Goal: Information Seeking & Learning: Learn about a topic

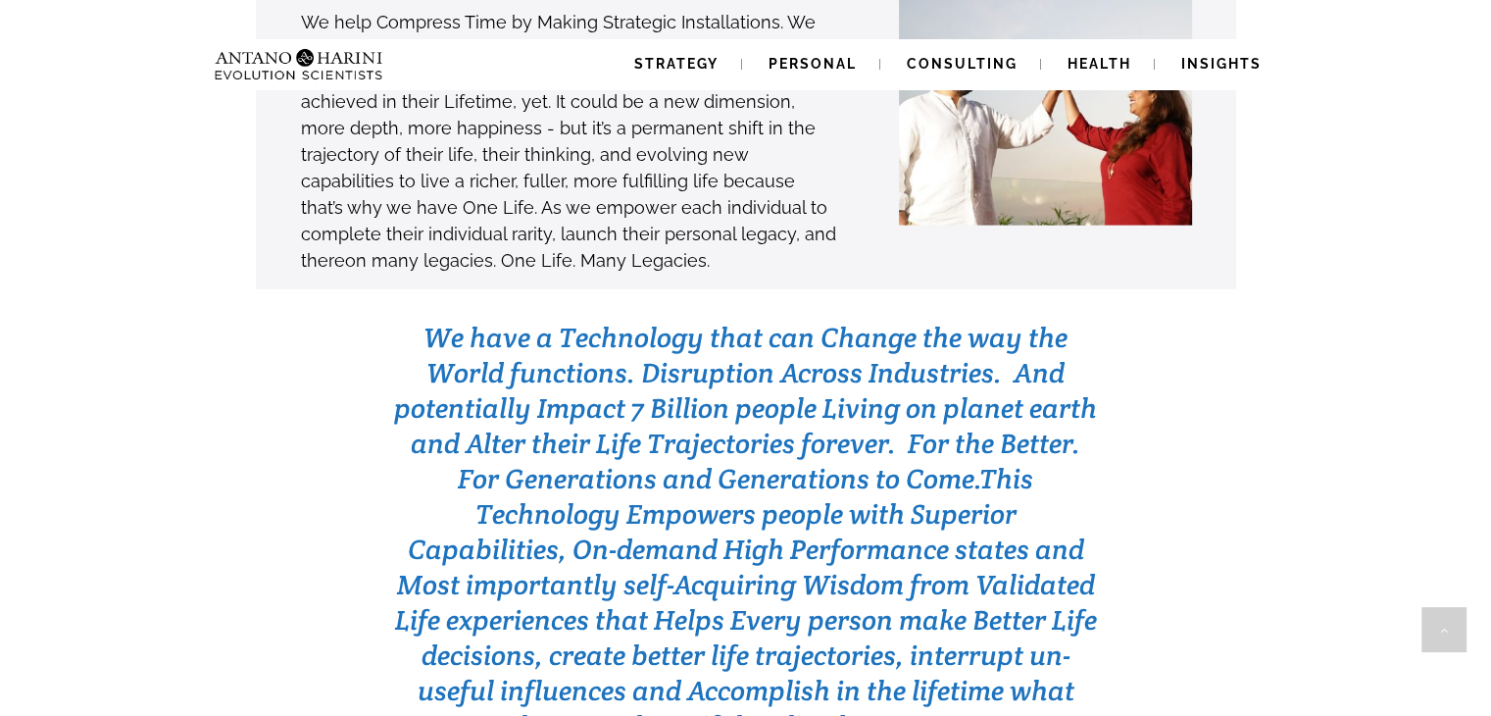
scroll to position [6028, 0]
drag, startPoint x: 435, startPoint y: 242, endPoint x: 966, endPoint y: 612, distance: 646.4
click at [995, 621] on h3 "We have a Technology that can Change the way the World functions. Disruption Ac…" at bounding box center [746, 533] width 704 height 424
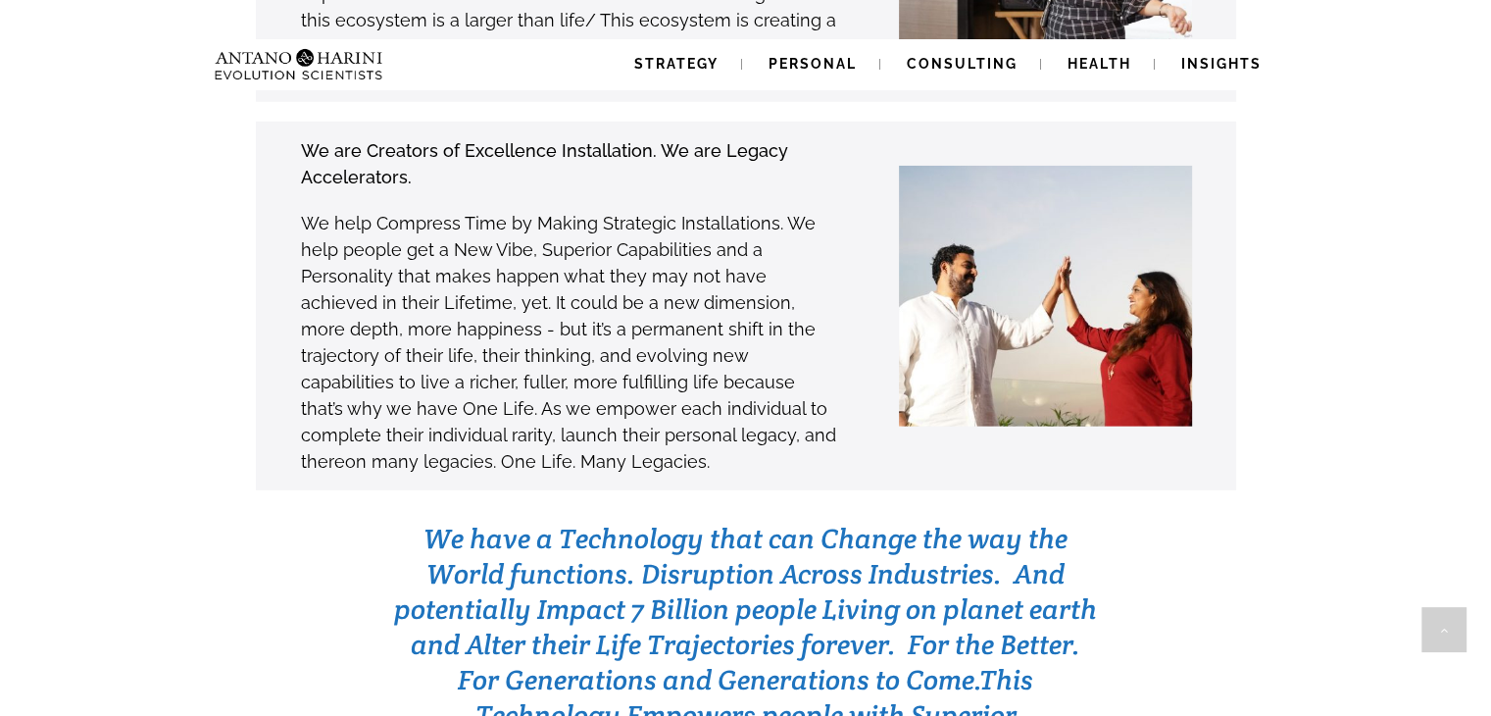
scroll to position [5829, 0]
click at [562, 520] on span "We have a Technology that can Change the way the World functions. Disruption Ac…" at bounding box center [745, 608] width 703 height 176
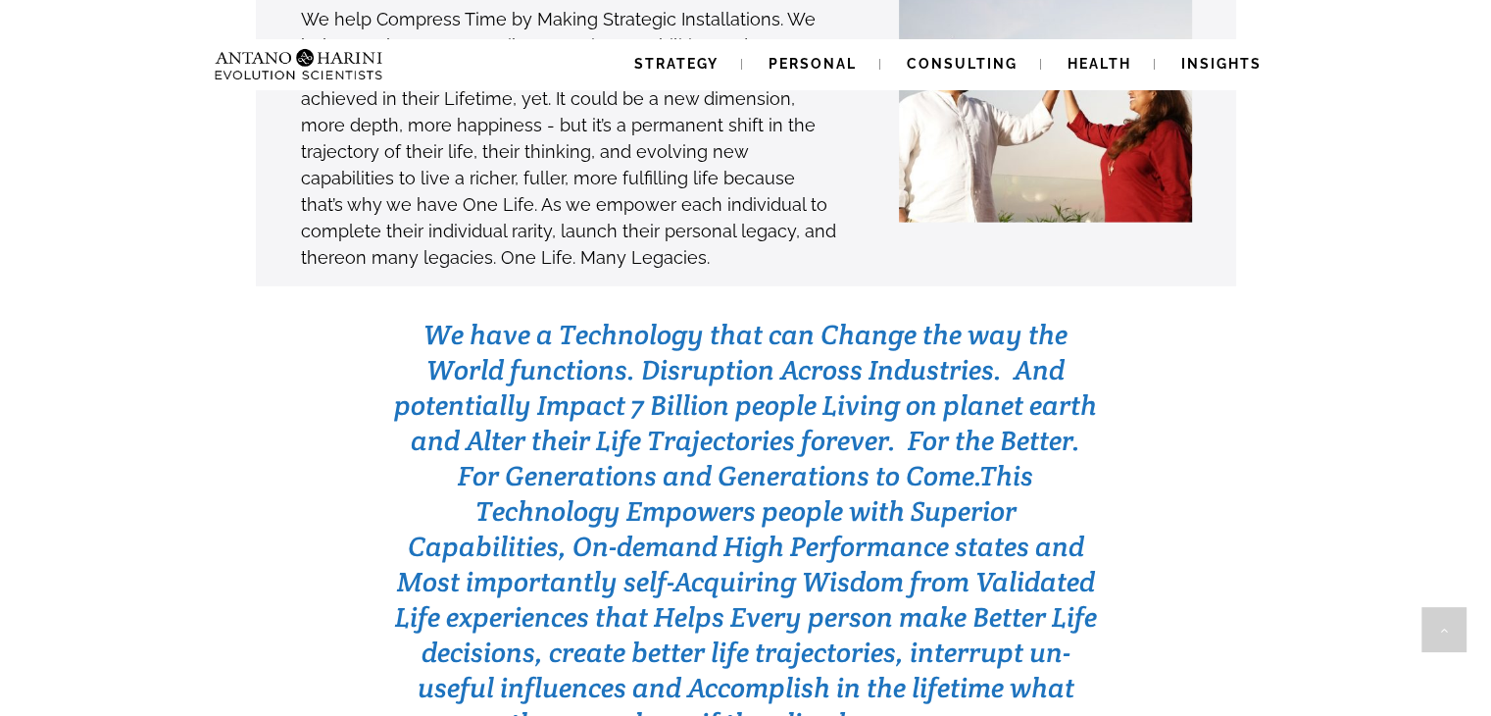
scroll to position [6030, 0]
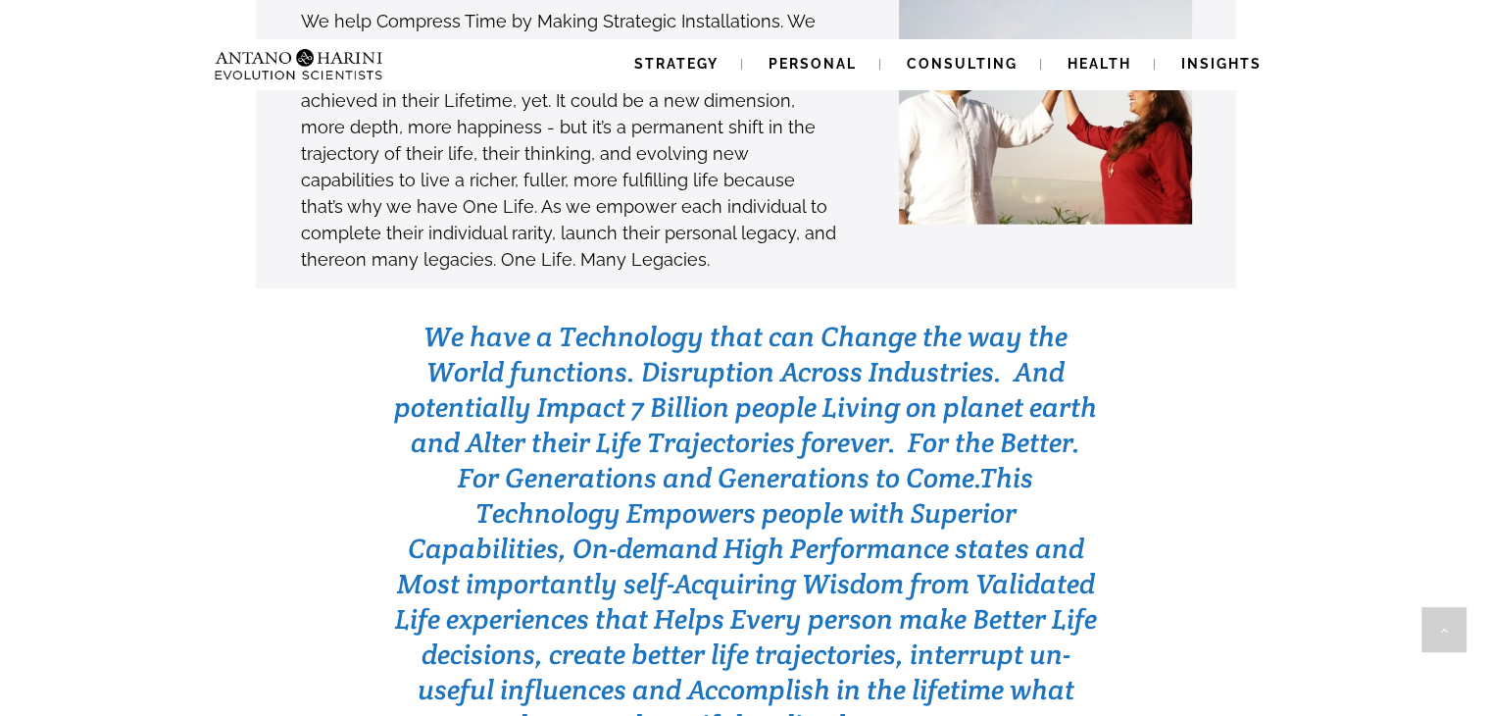
click at [1451, 627] on span at bounding box center [1443, 630] width 43 height 45
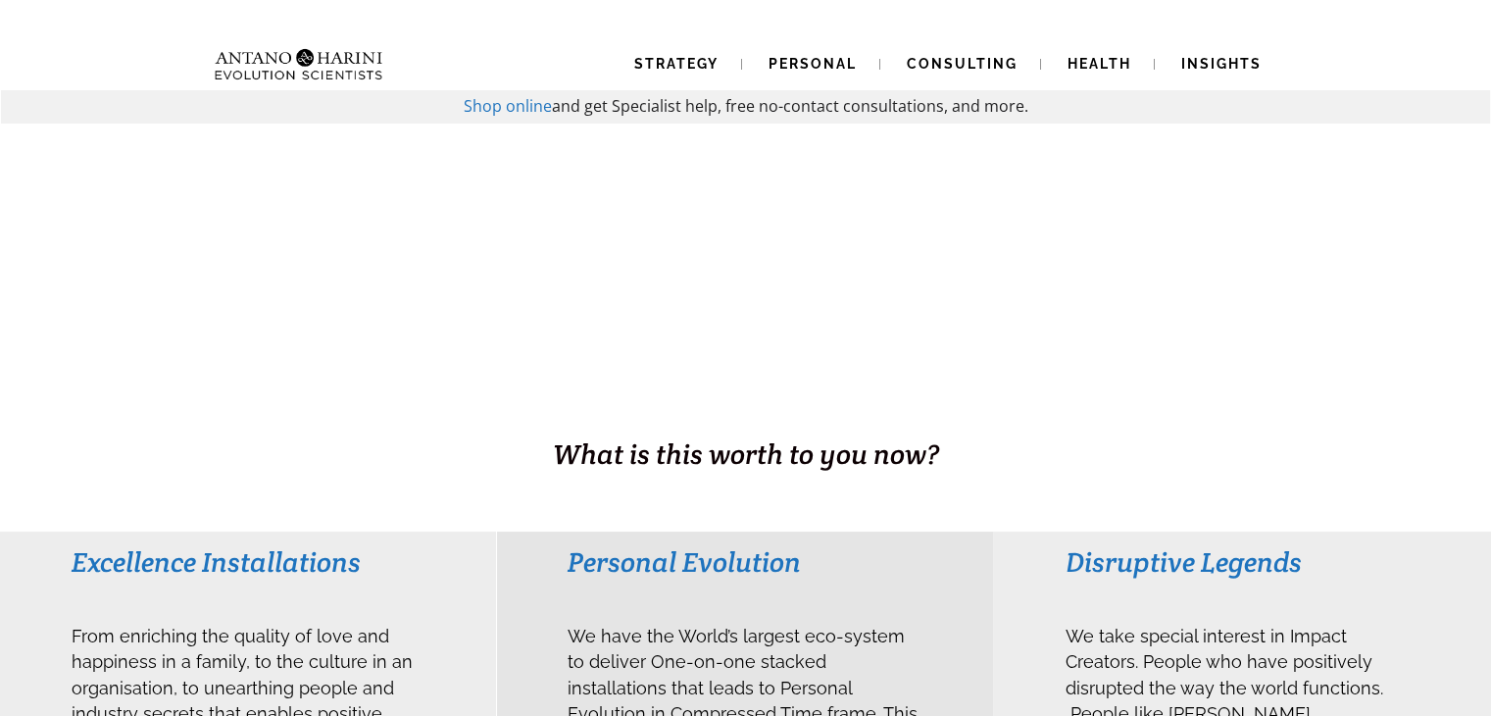
scroll to position [0, 0]
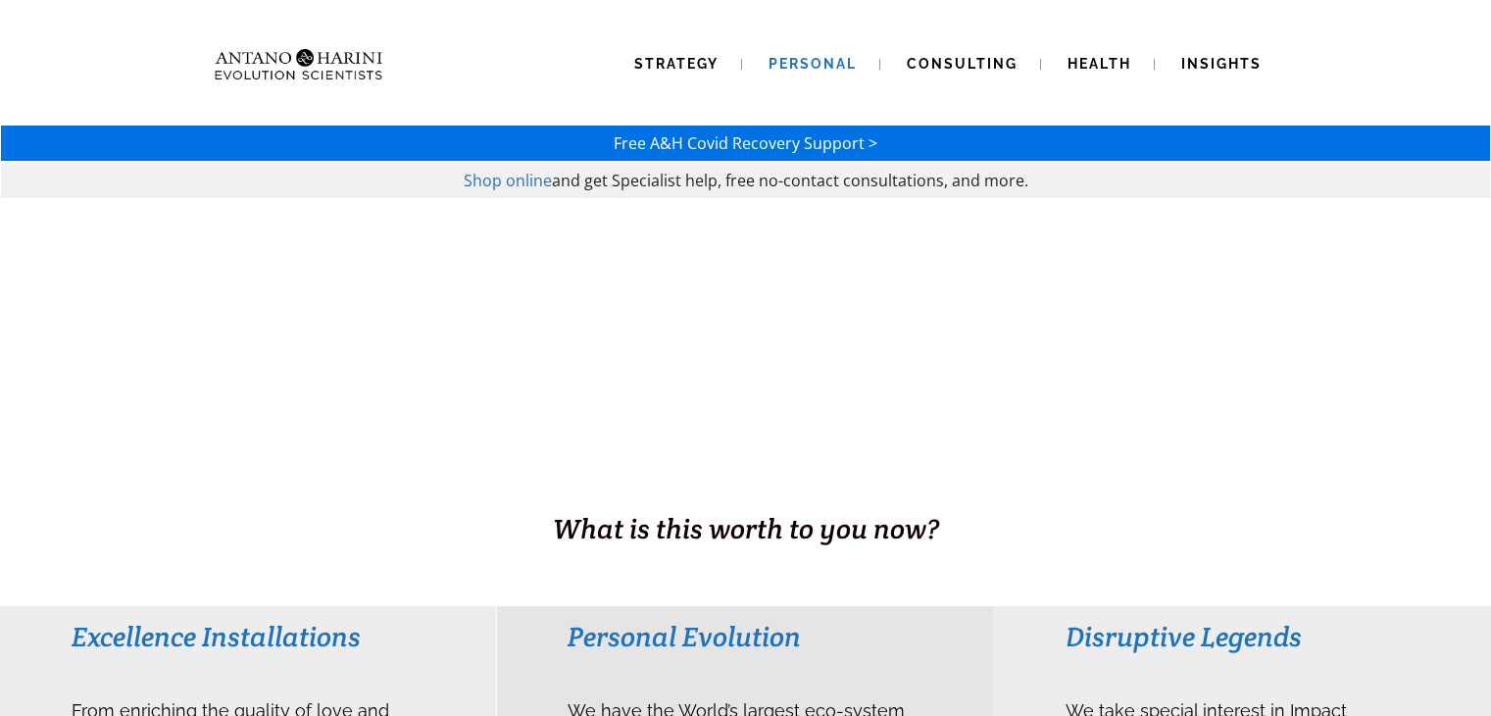
click at [796, 57] on span "Personal" at bounding box center [813, 64] width 88 height 16
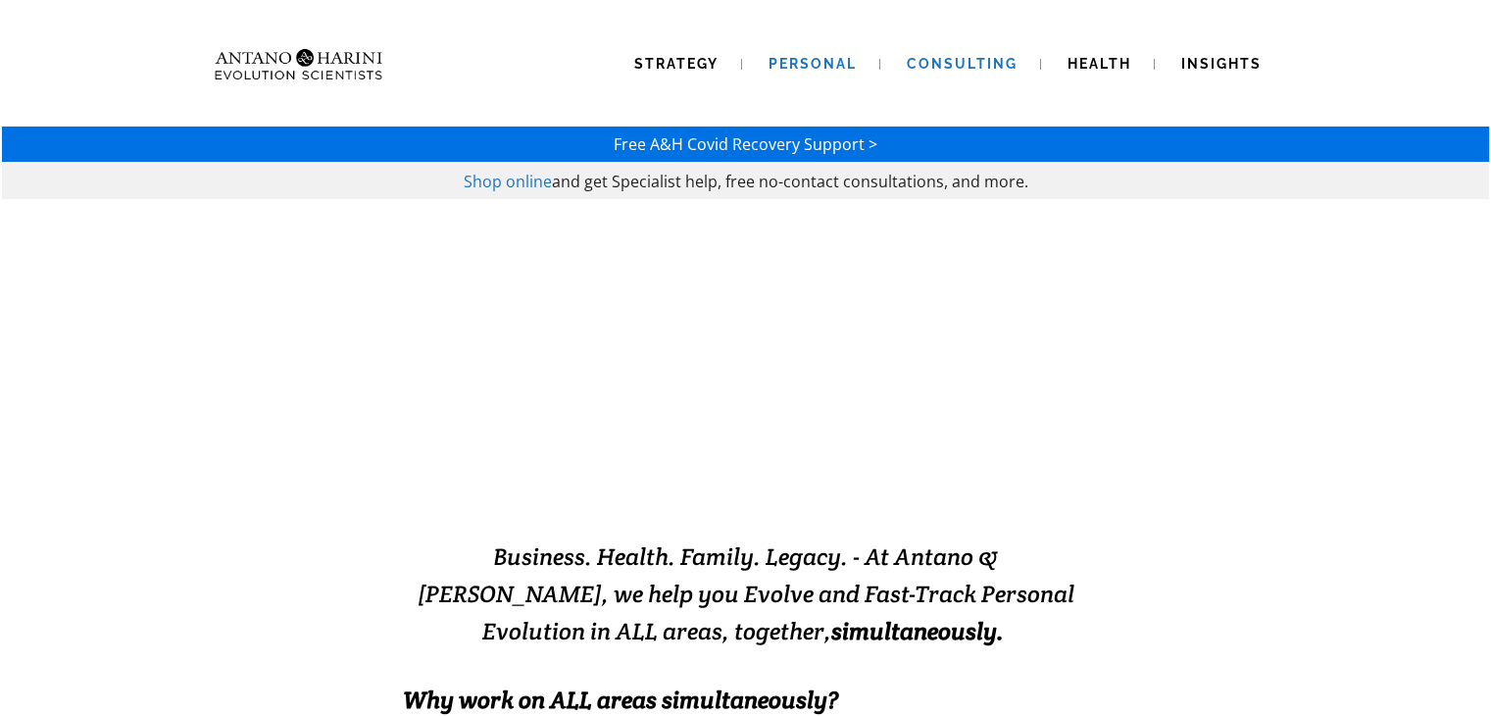
click at [944, 65] on span "Consulting" at bounding box center [962, 64] width 111 height 16
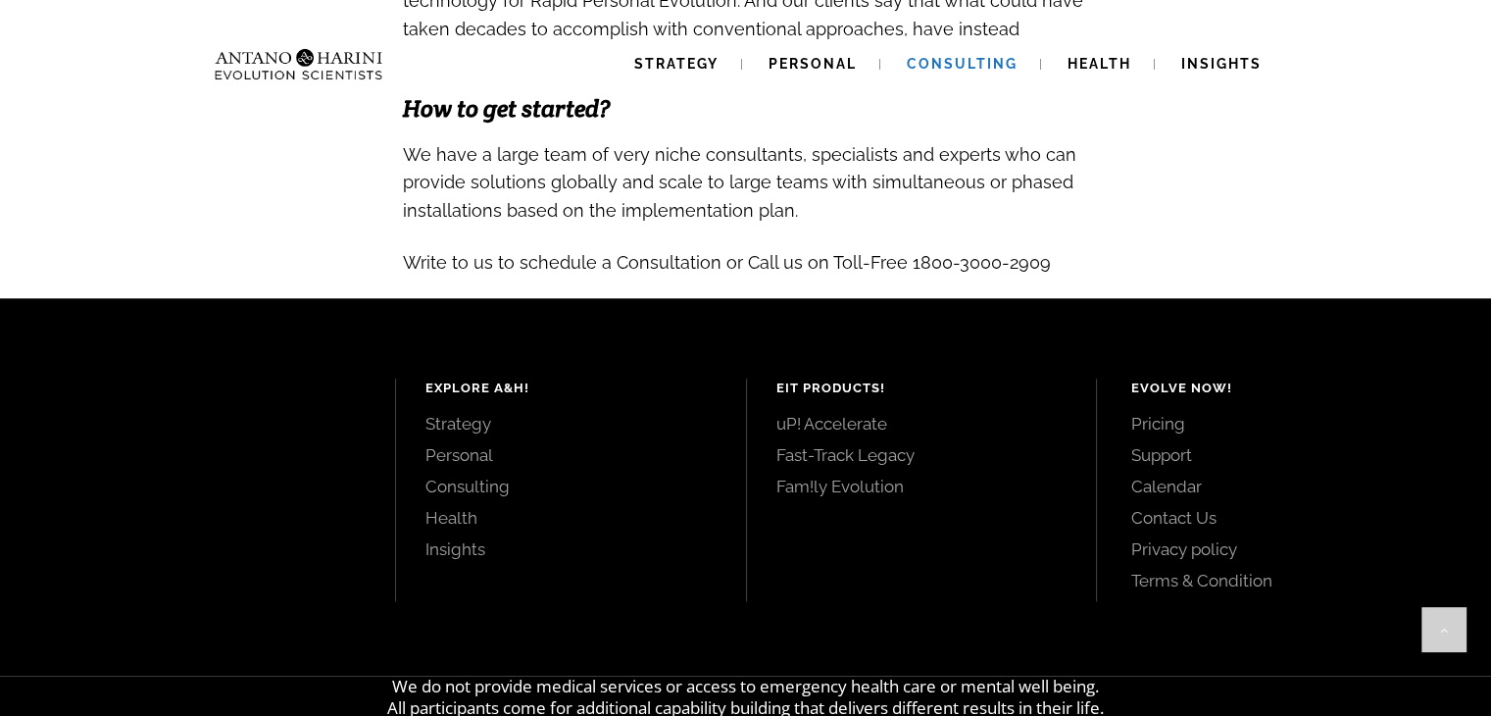
scroll to position [2290, 0]
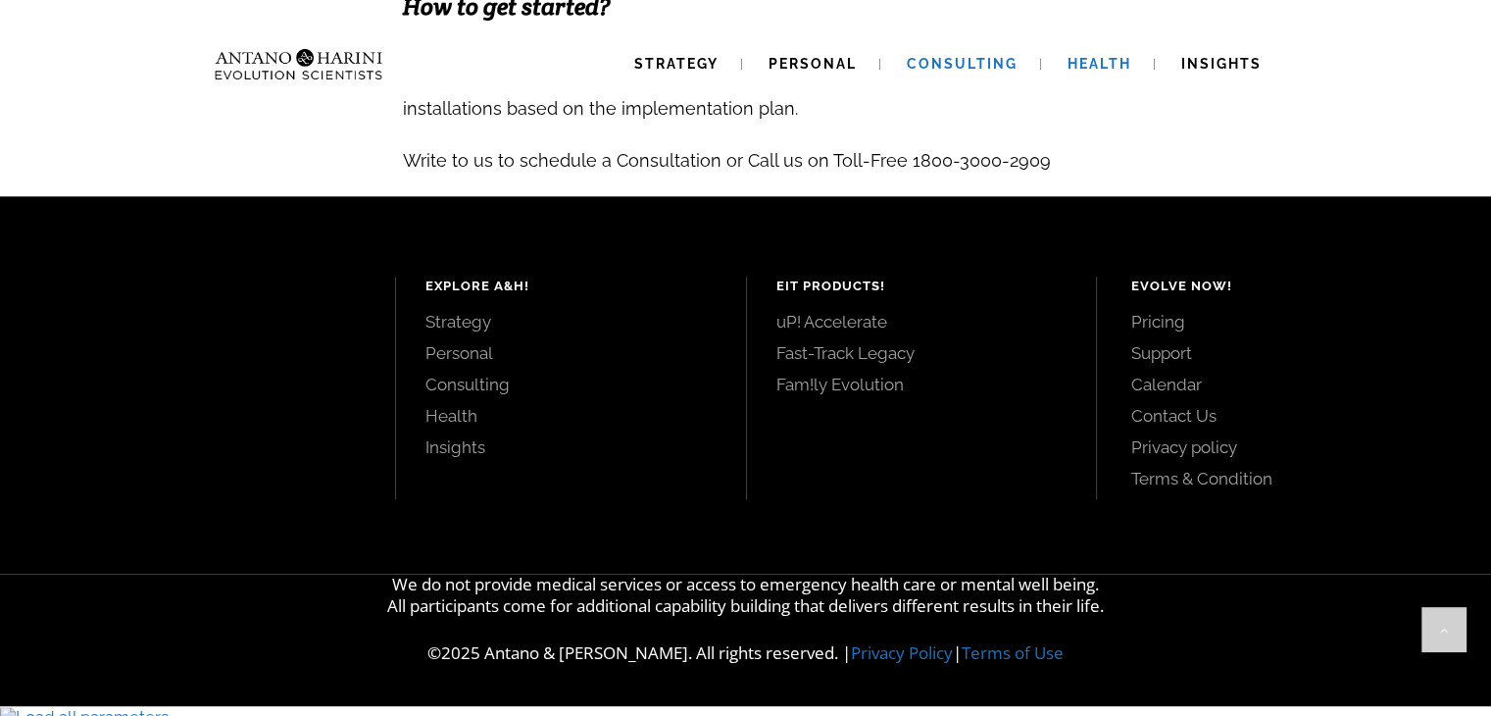
click at [1074, 64] on span "Health" at bounding box center [1100, 64] width 64 height 16
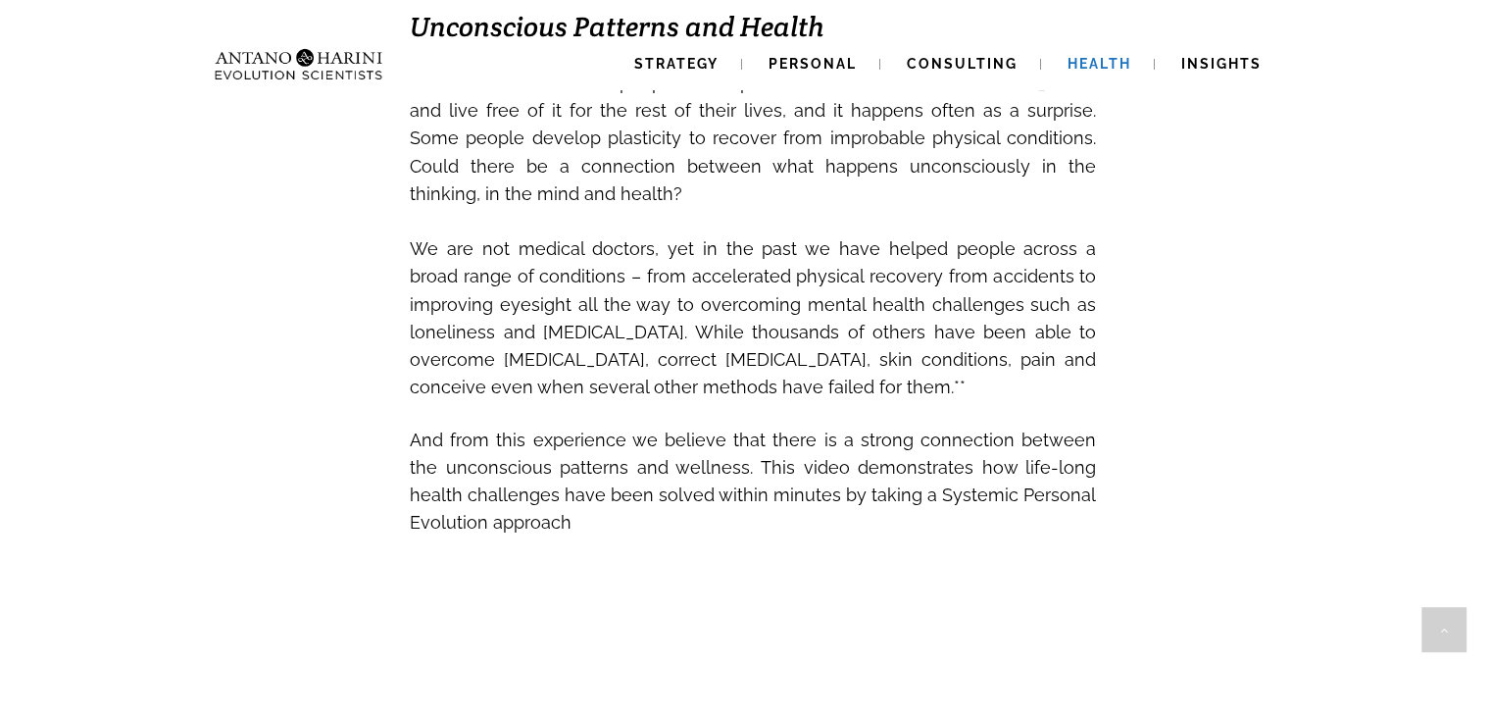
scroll to position [708, 0]
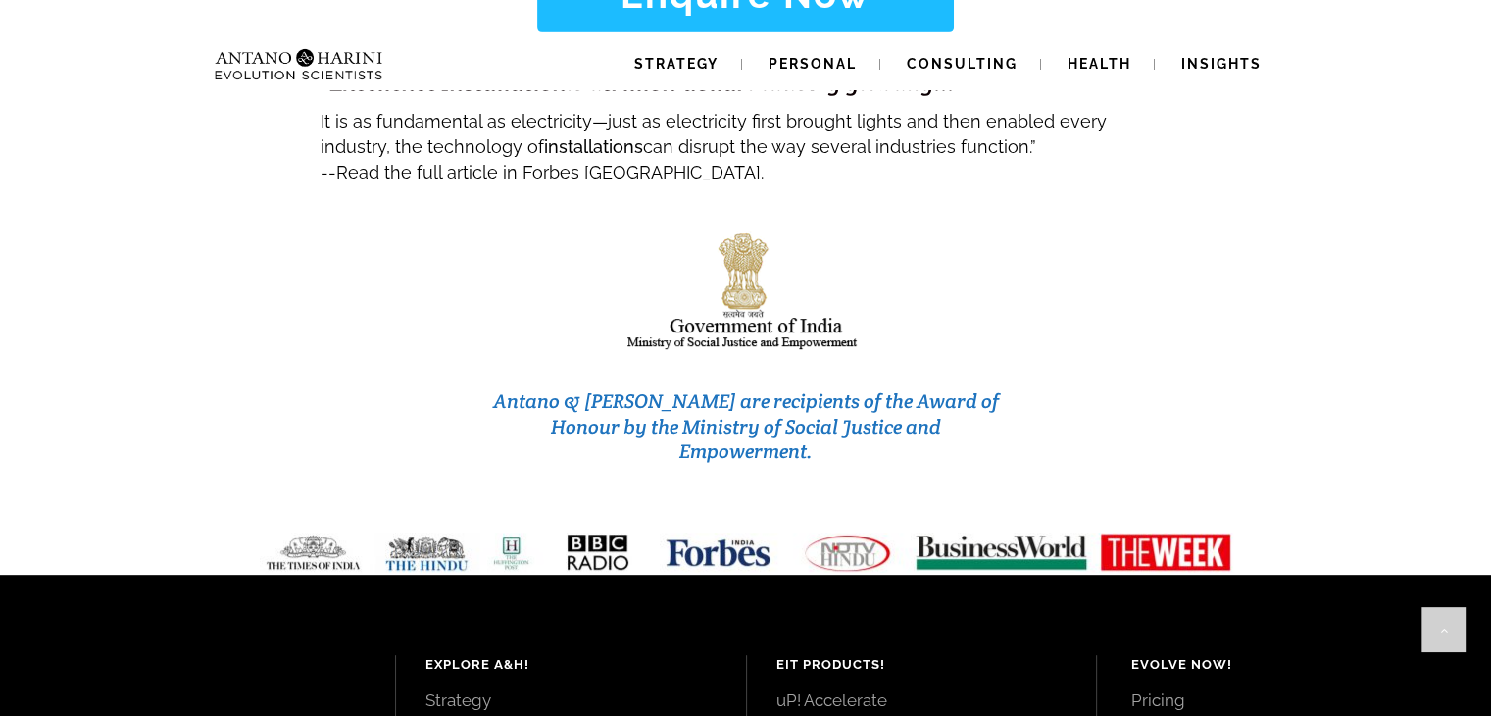
scroll to position [8447, 0]
